Goal: Communication & Community: Answer question/provide support

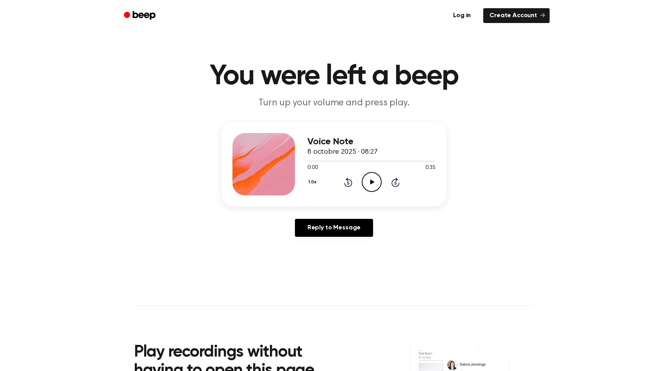
click at [372, 185] on icon "Play Audio" at bounding box center [372, 182] width 20 height 20
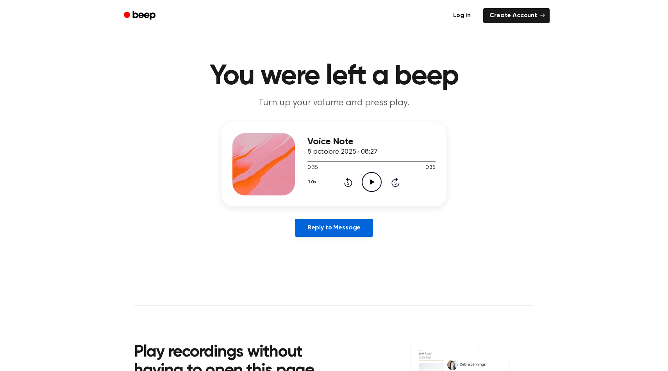
click at [357, 229] on link "Reply to Message" at bounding box center [334, 228] width 78 height 18
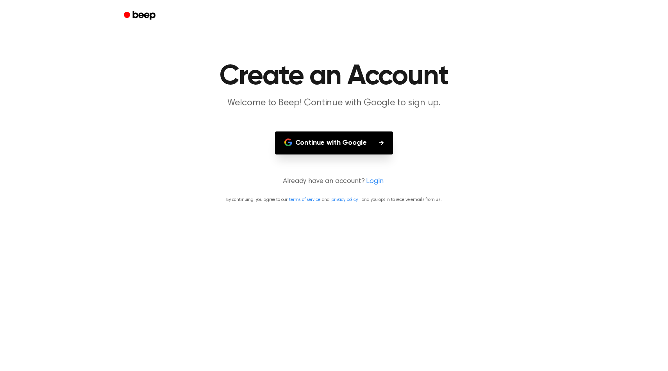
click at [385, 143] on button "Continue with Google" at bounding box center [334, 143] width 118 height 23
